Goal: Transaction & Acquisition: Obtain resource

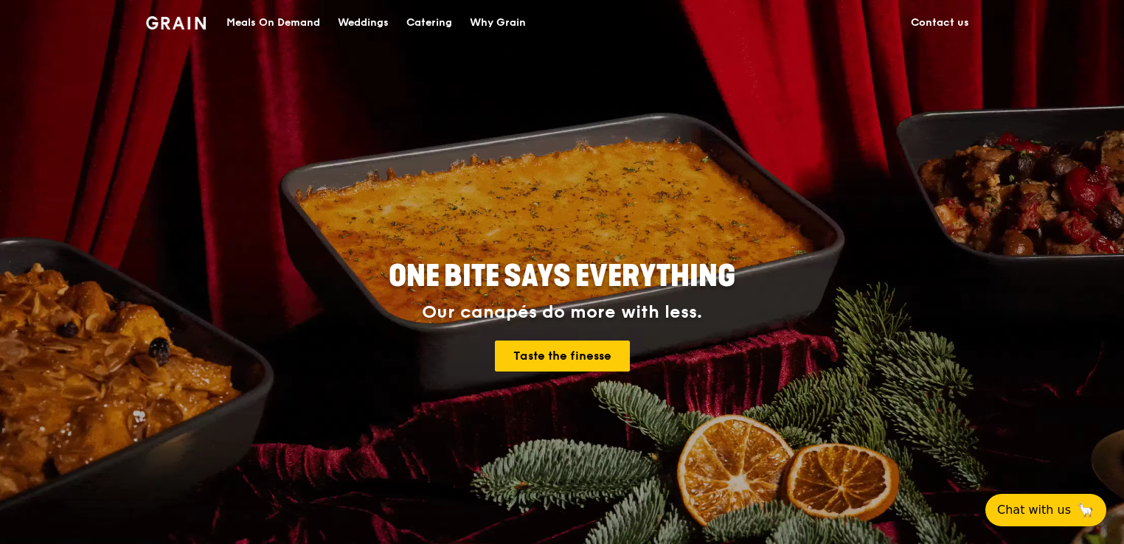
click at [431, 19] on div "Catering" at bounding box center [429, 23] width 46 height 44
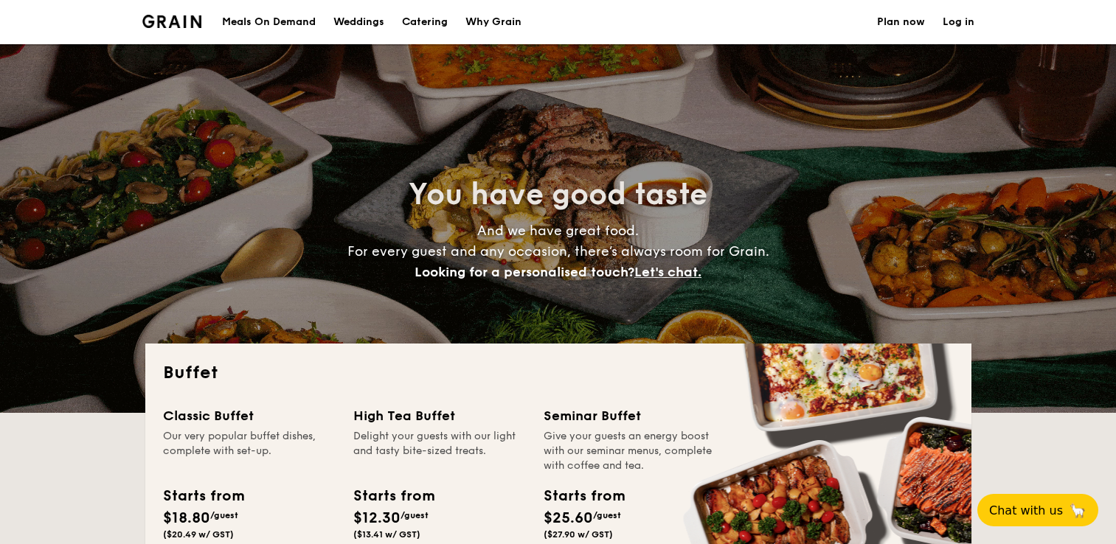
select select
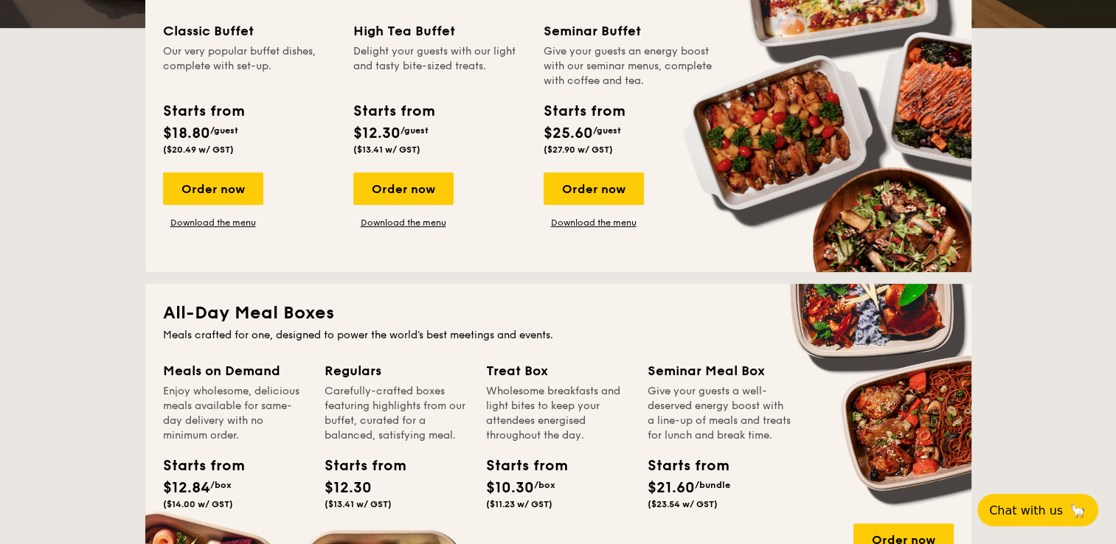
scroll to position [325, 0]
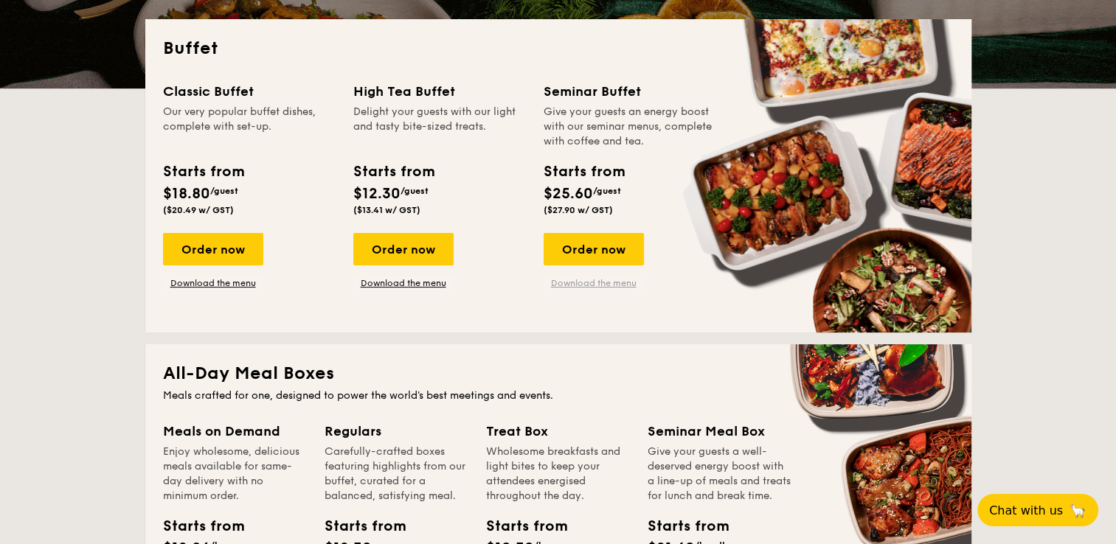
click at [583, 286] on link "Download the menu" at bounding box center [594, 283] width 100 height 12
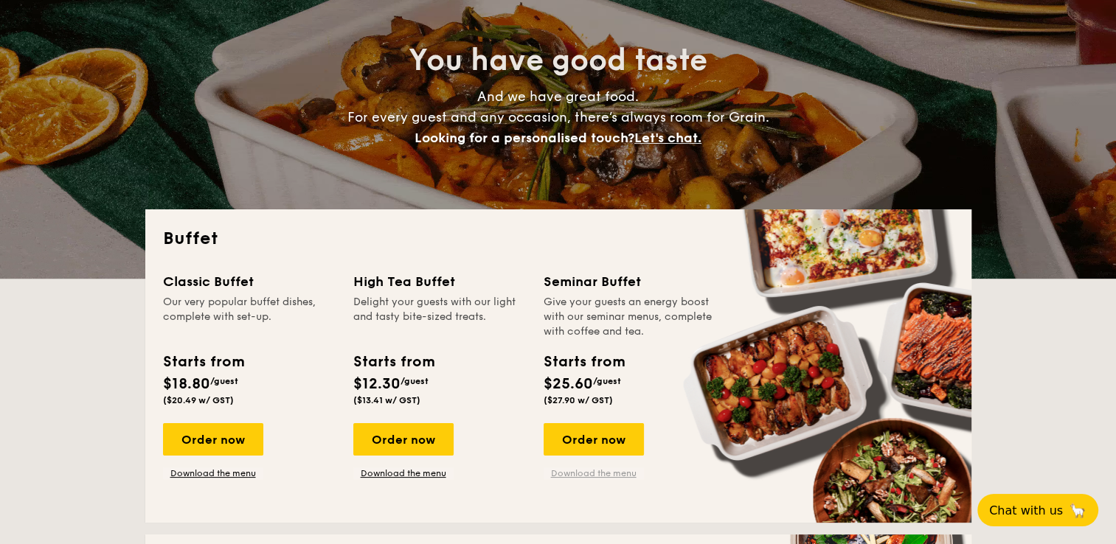
scroll to position [0, 0]
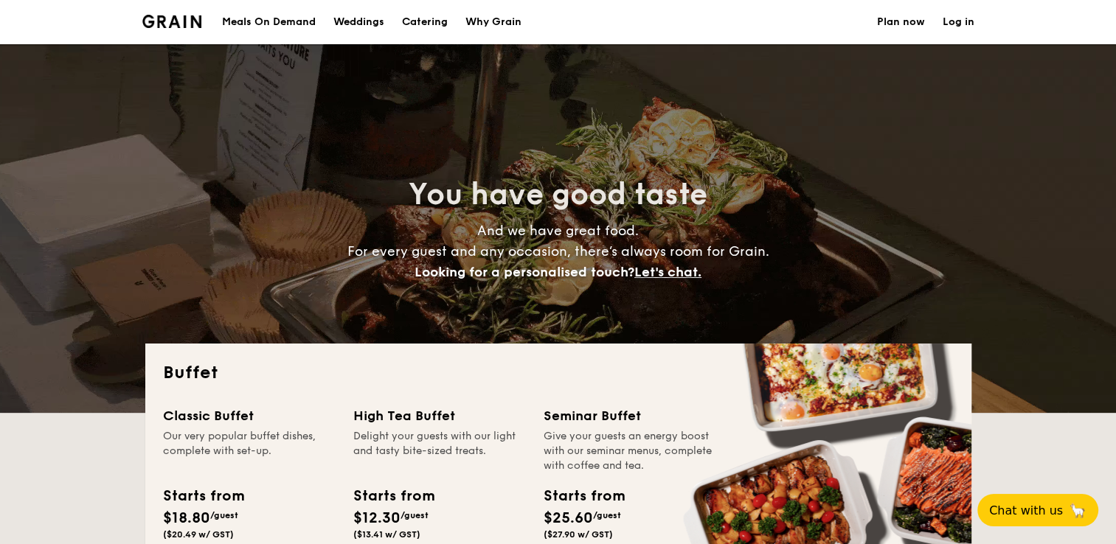
click at [504, 21] on div "Why Grain" at bounding box center [494, 22] width 56 height 44
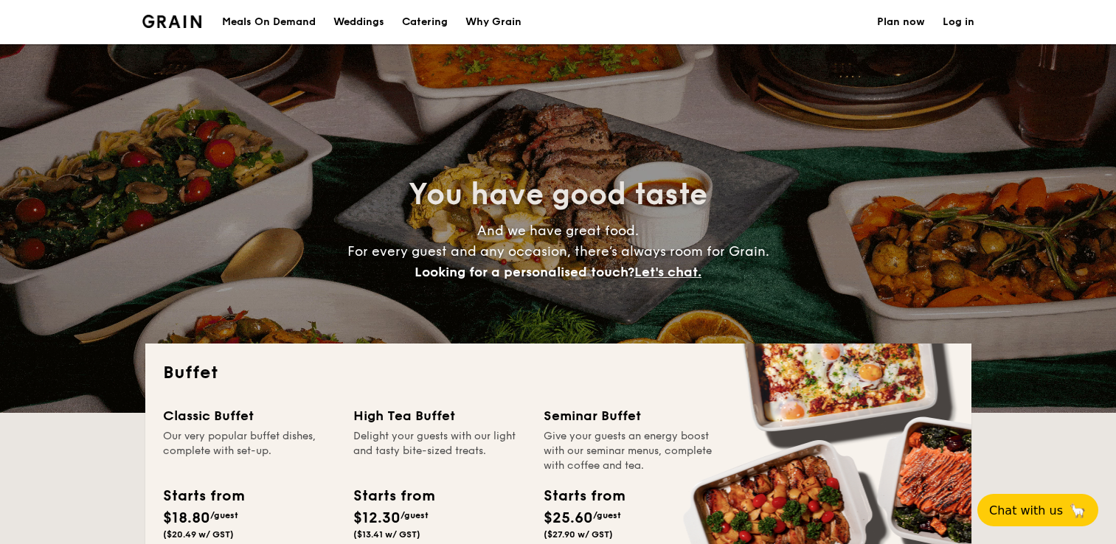
select select
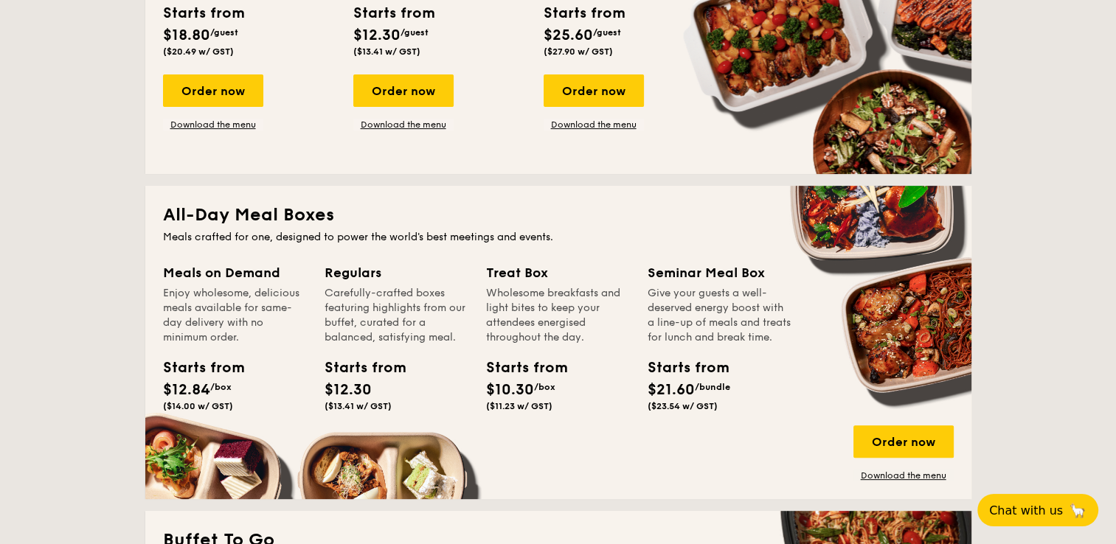
scroll to position [590, 0]
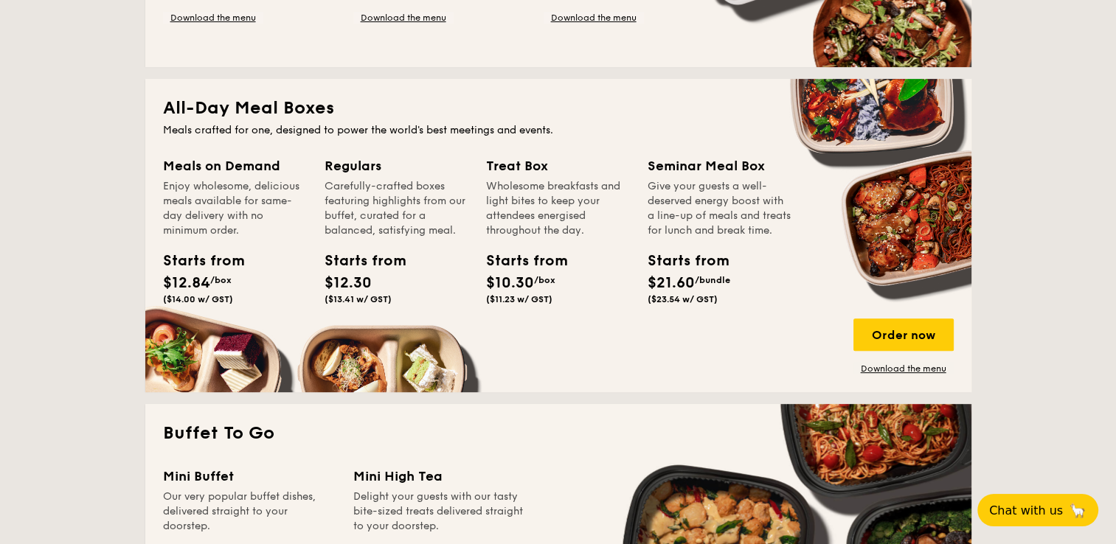
click at [717, 216] on div "Give your guests a well-deserved energy boost with a line-up of meals and treat…" at bounding box center [720, 208] width 144 height 59
click at [939, 363] on link "Download the menu" at bounding box center [904, 369] width 100 height 12
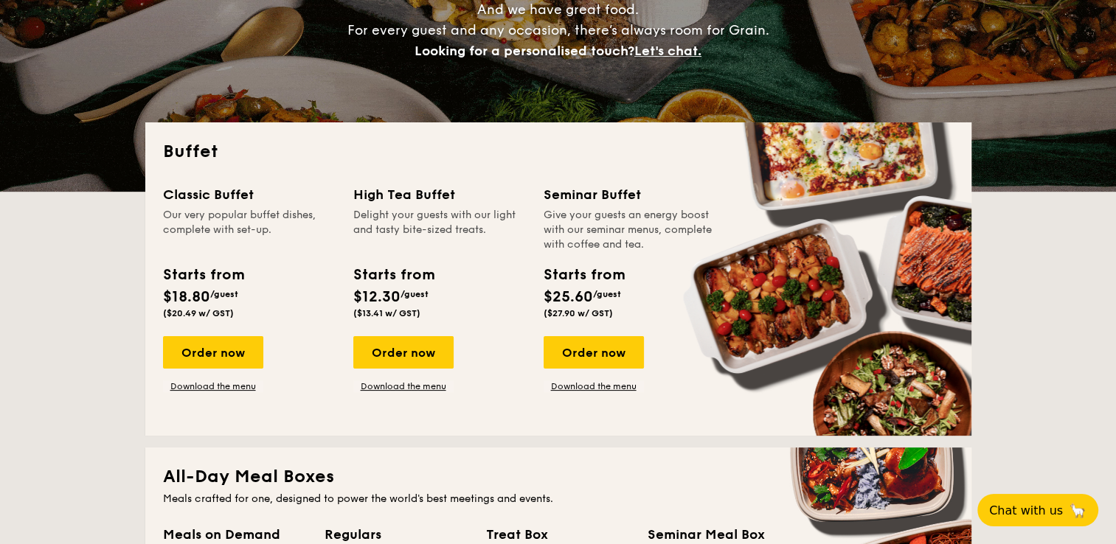
scroll to position [0, 0]
